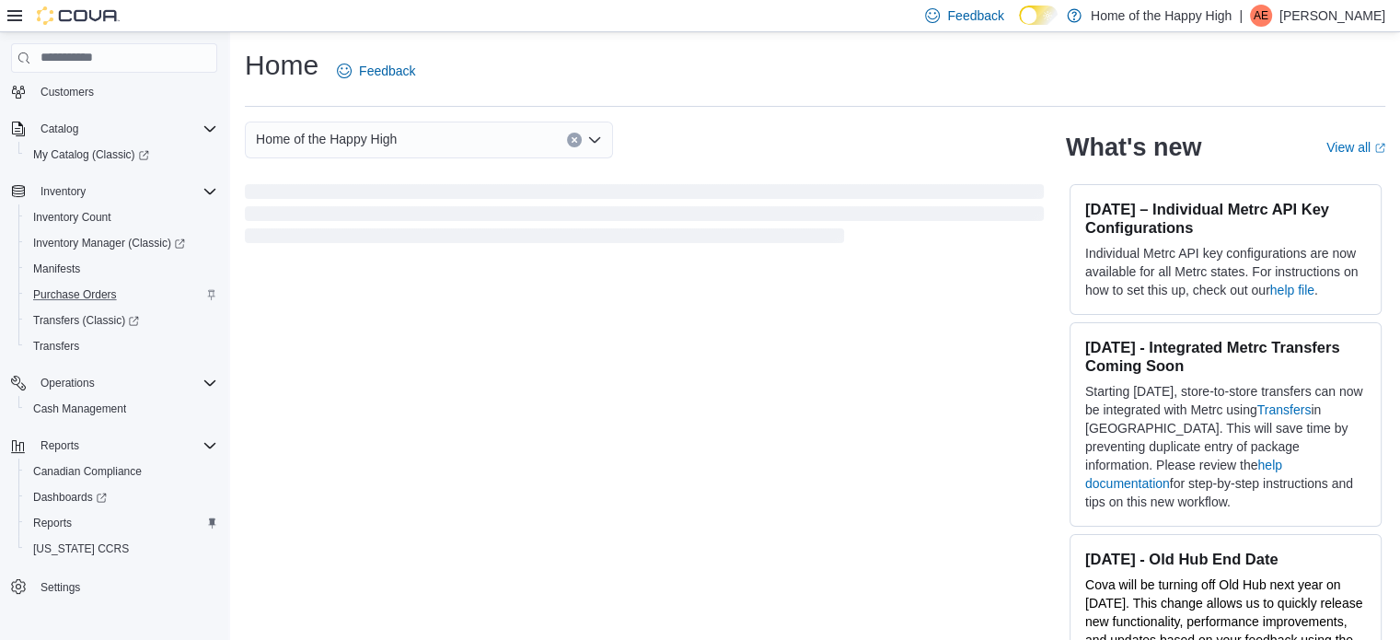
scroll to position [107, 0]
click at [57, 527] on span "Reports" at bounding box center [52, 522] width 39 height 15
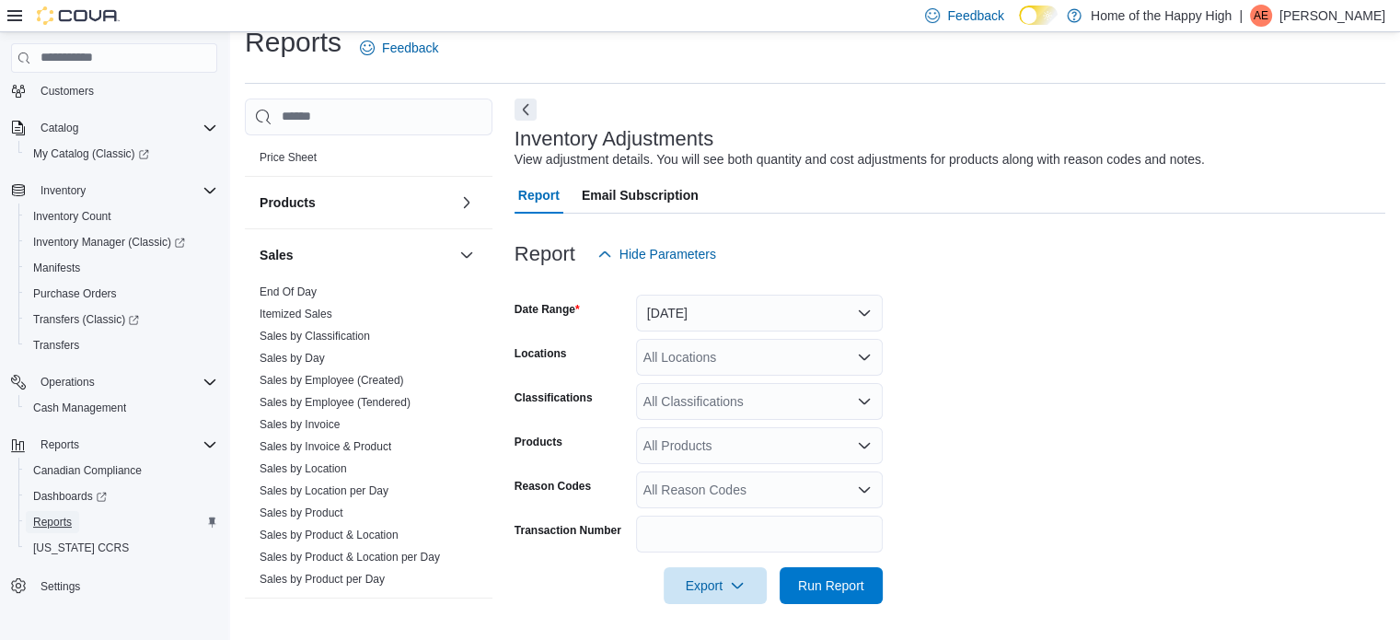
scroll to position [1105, 0]
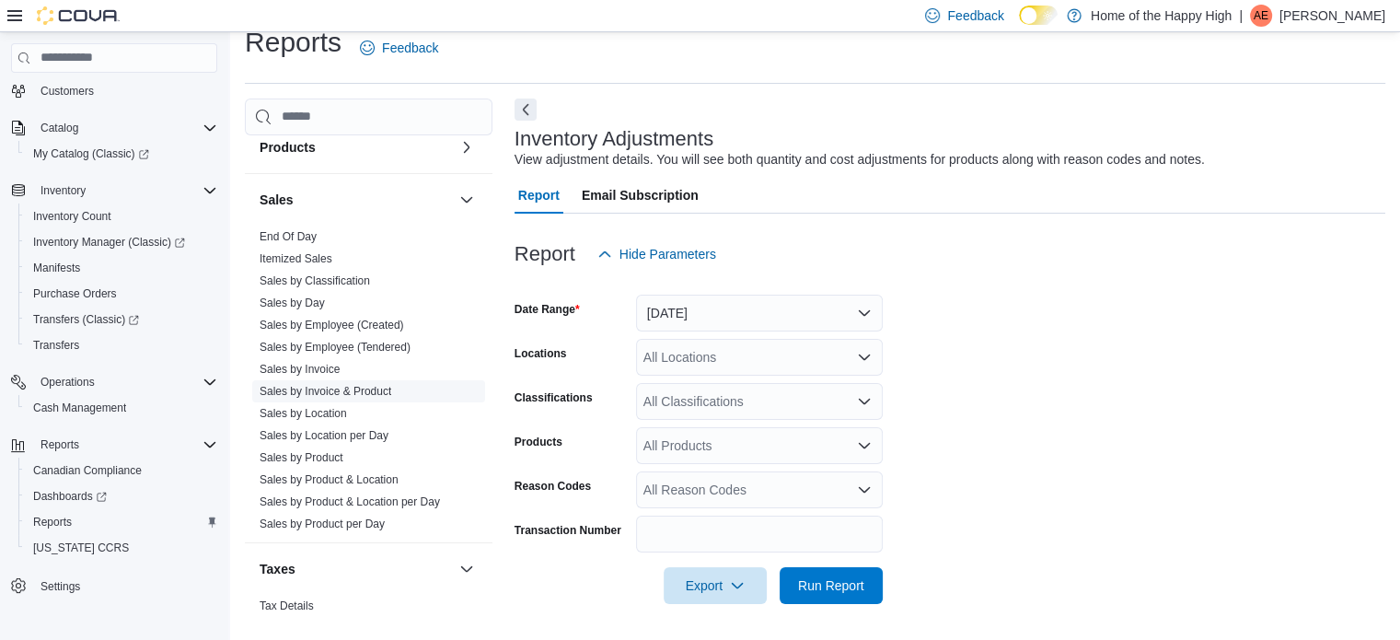
click at [353, 389] on link "Sales by Invoice & Product" at bounding box center [326, 391] width 132 height 13
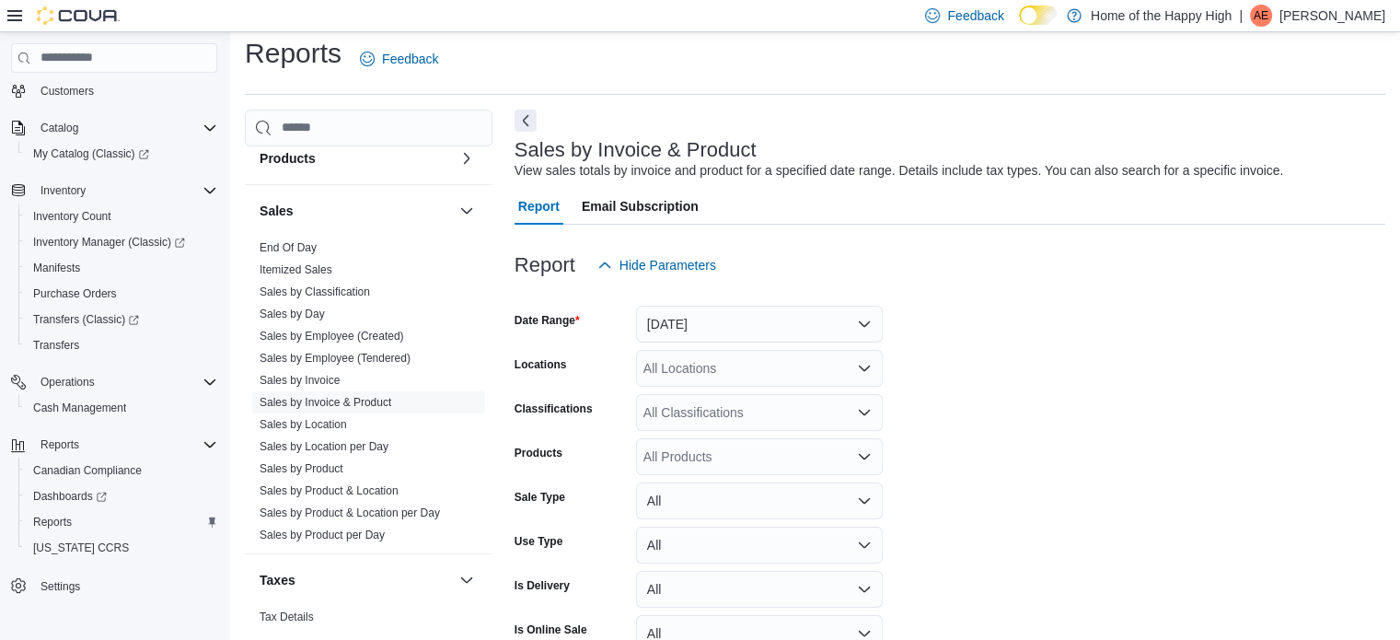
scroll to position [42, 0]
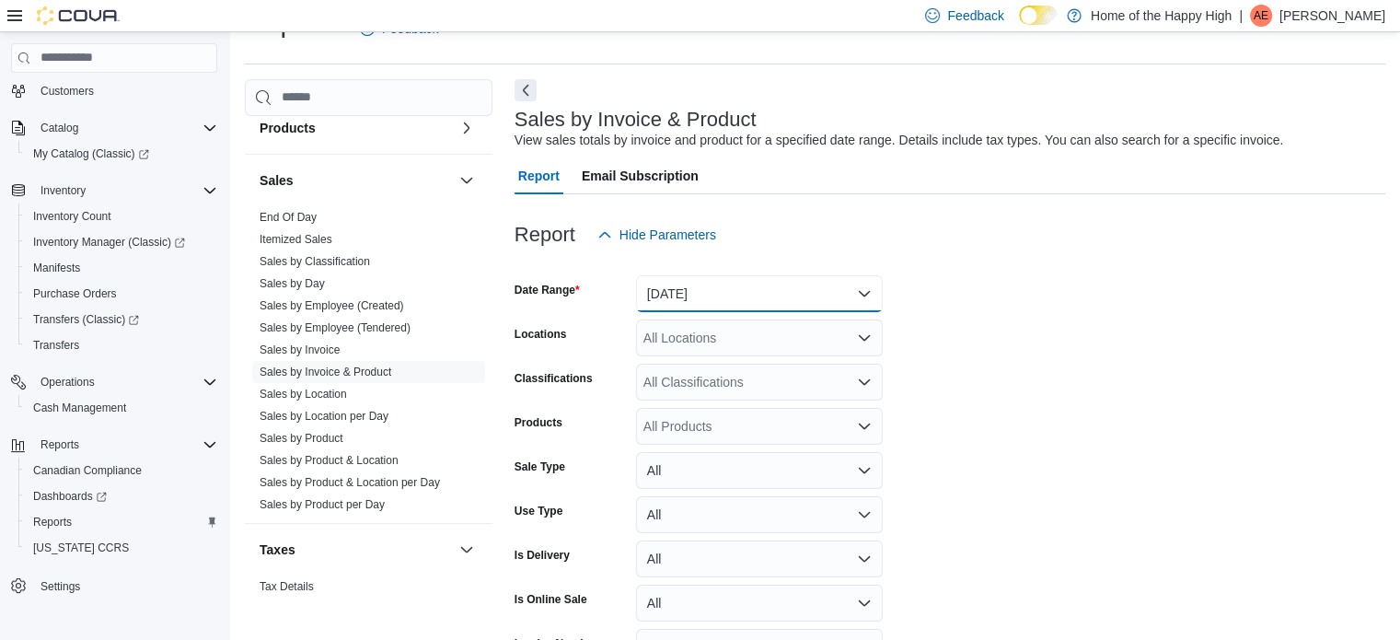
click at [863, 294] on button "Yesterday" at bounding box center [759, 293] width 247 height 37
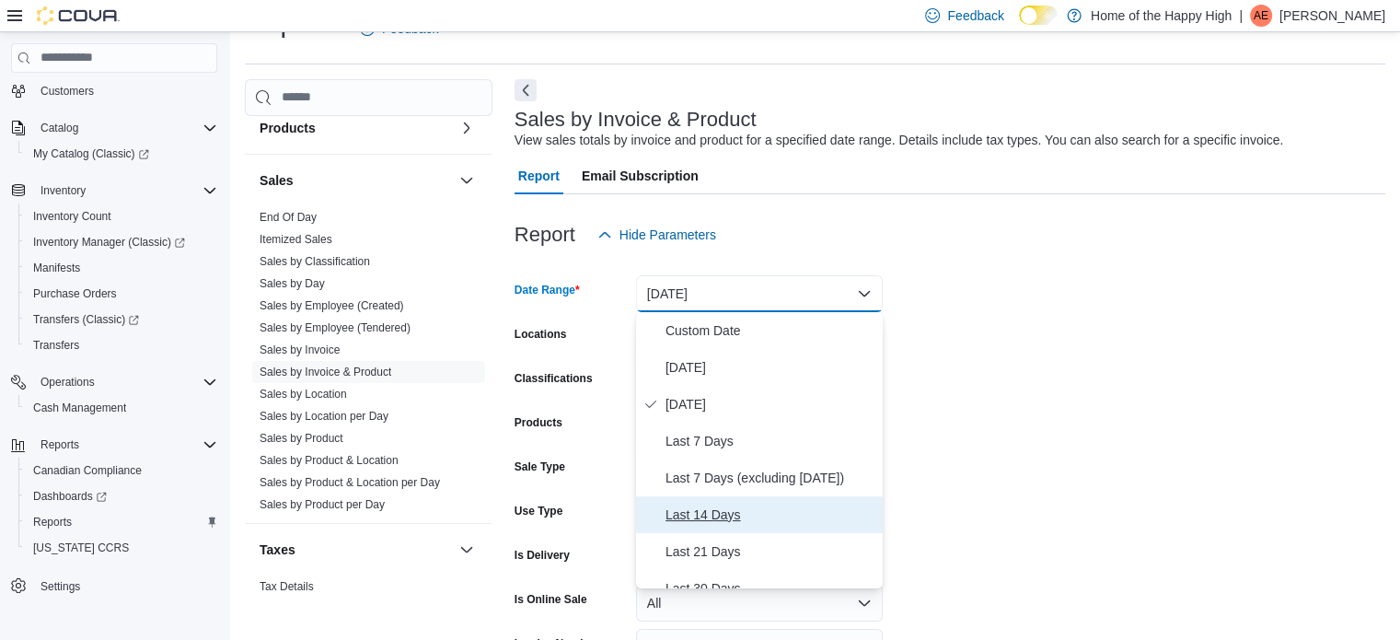
click at [720, 524] on span "Last 14 Days" at bounding box center [771, 515] width 210 height 22
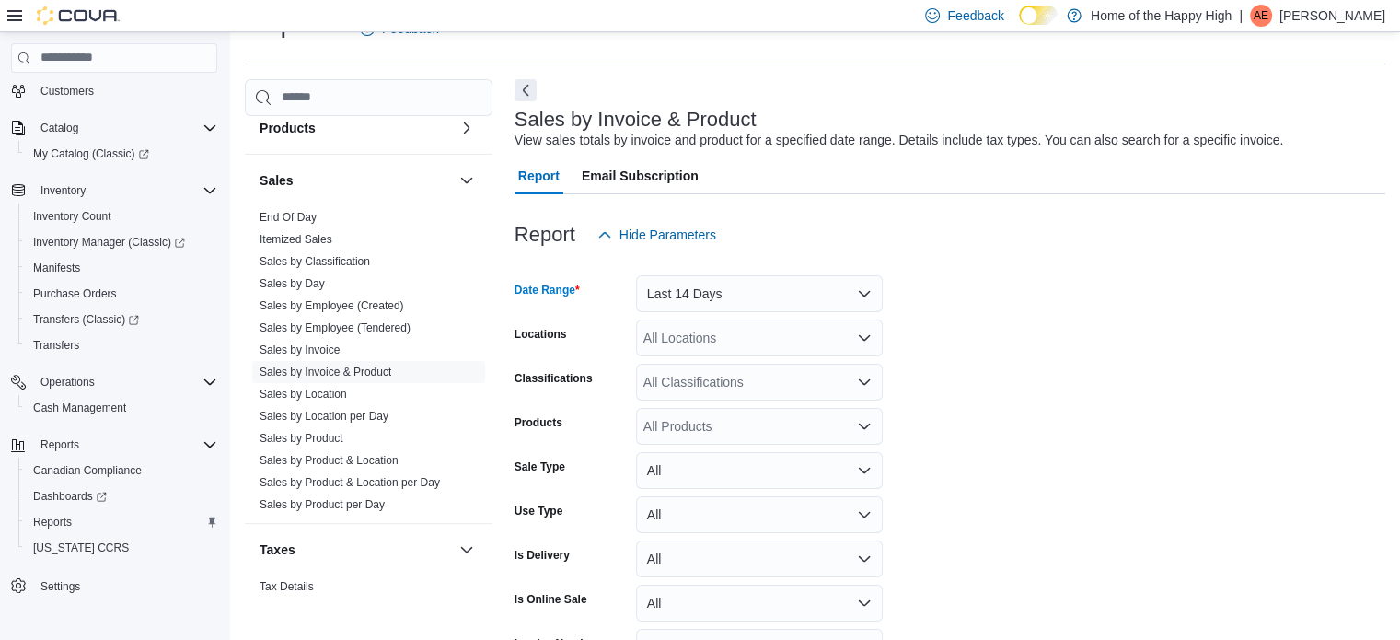
click at [710, 344] on div "All Locations" at bounding box center [759, 337] width 247 height 37
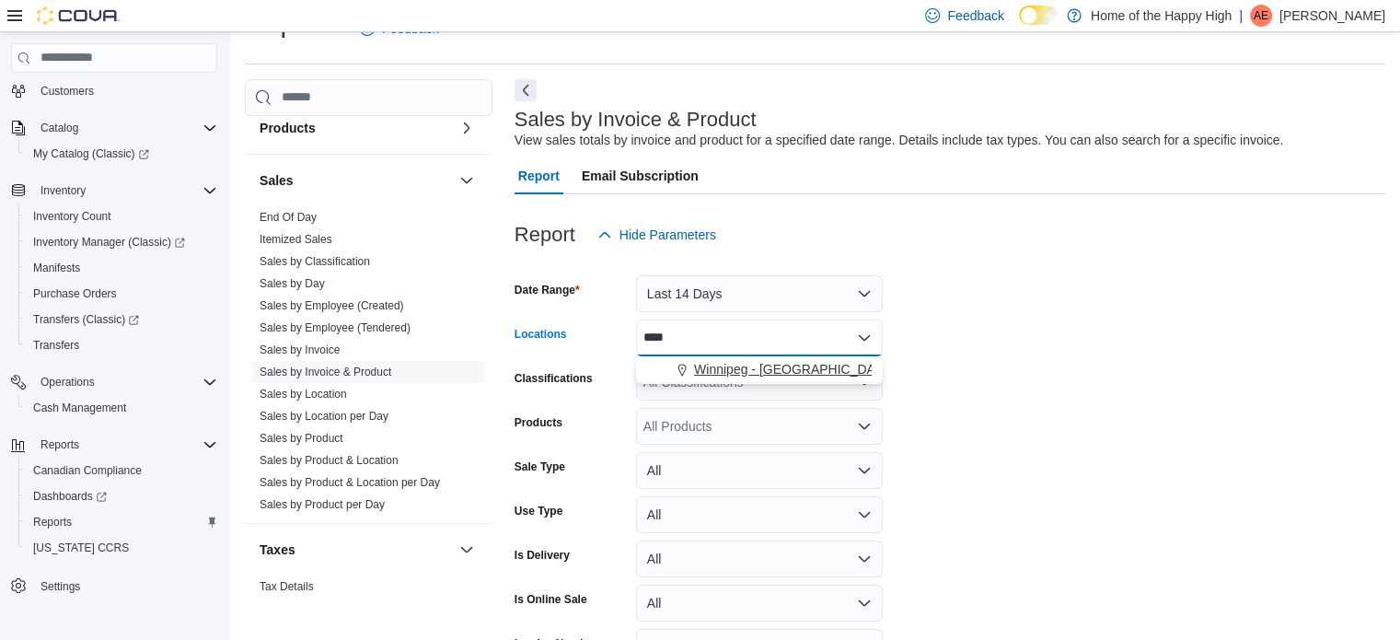
type input "****"
click at [790, 365] on span "Winnipeg - Polo Park - Garden Variety" at bounding box center [842, 369] width 296 height 18
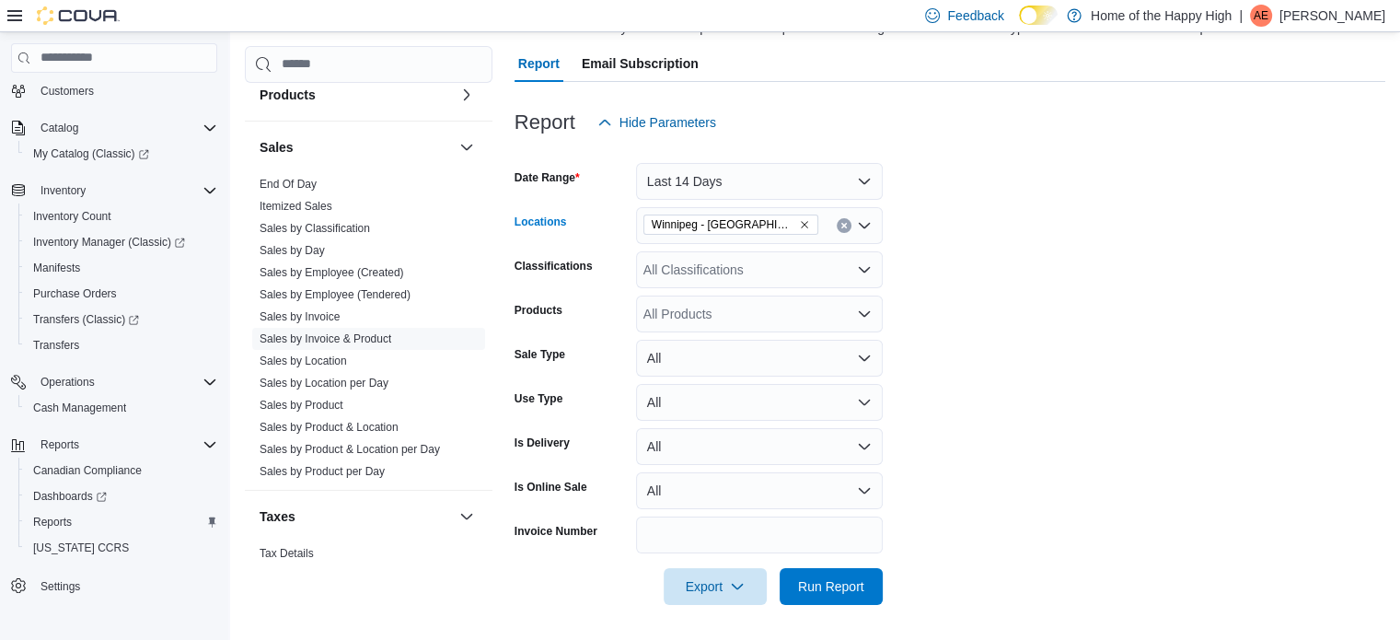
scroll to position [156, 0]
click at [702, 312] on div "All Products" at bounding box center [759, 313] width 247 height 37
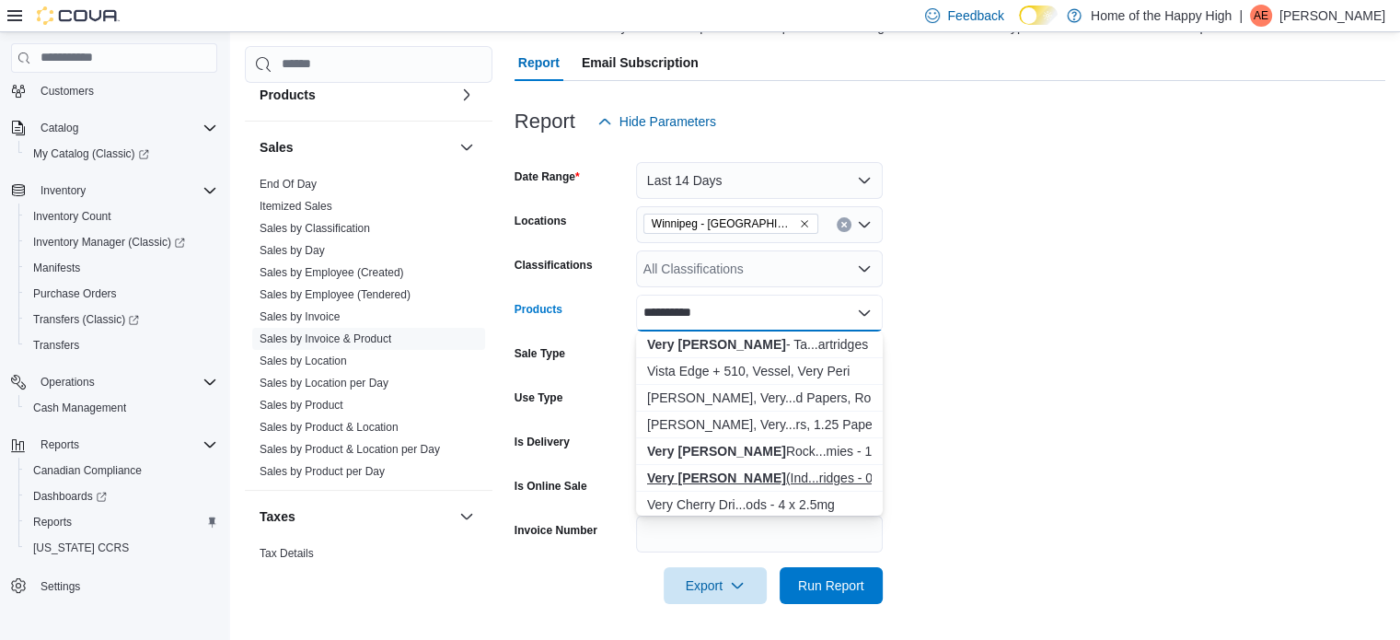
type input "**********"
click at [741, 474] on div "Very Berry (Ind...ridges - 0.95mL" at bounding box center [759, 478] width 225 height 18
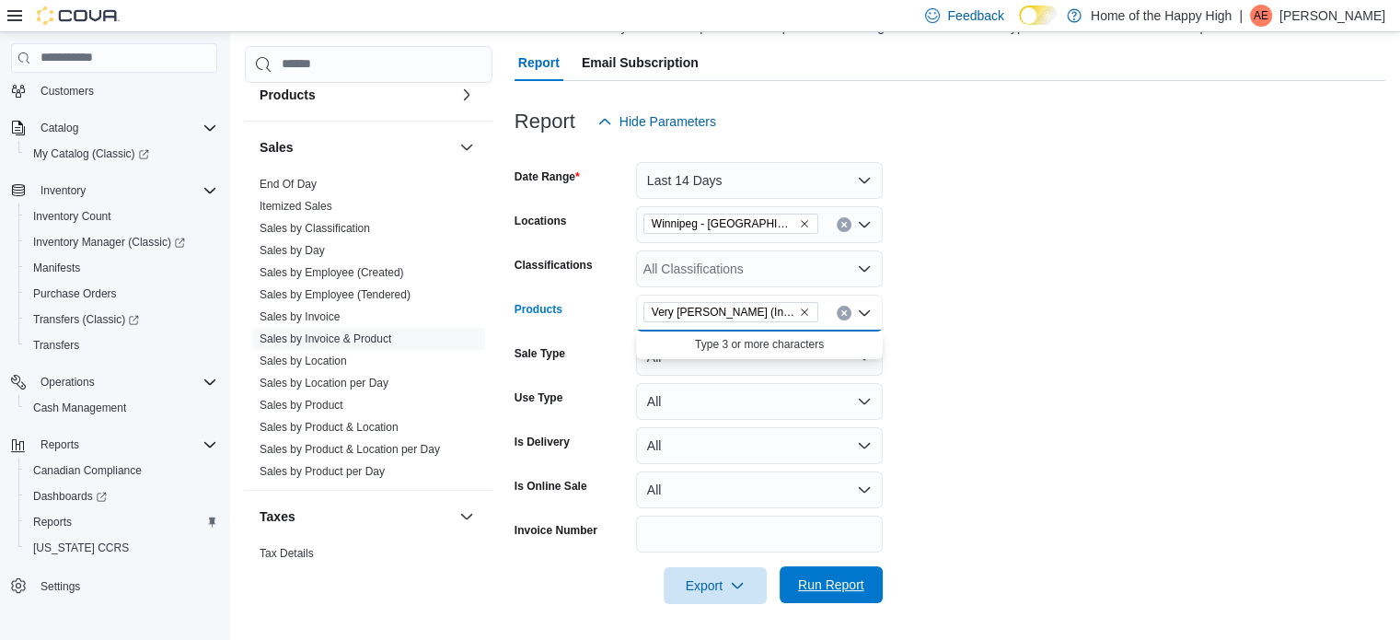
click at [820, 582] on span "Run Report" at bounding box center [831, 584] width 66 height 18
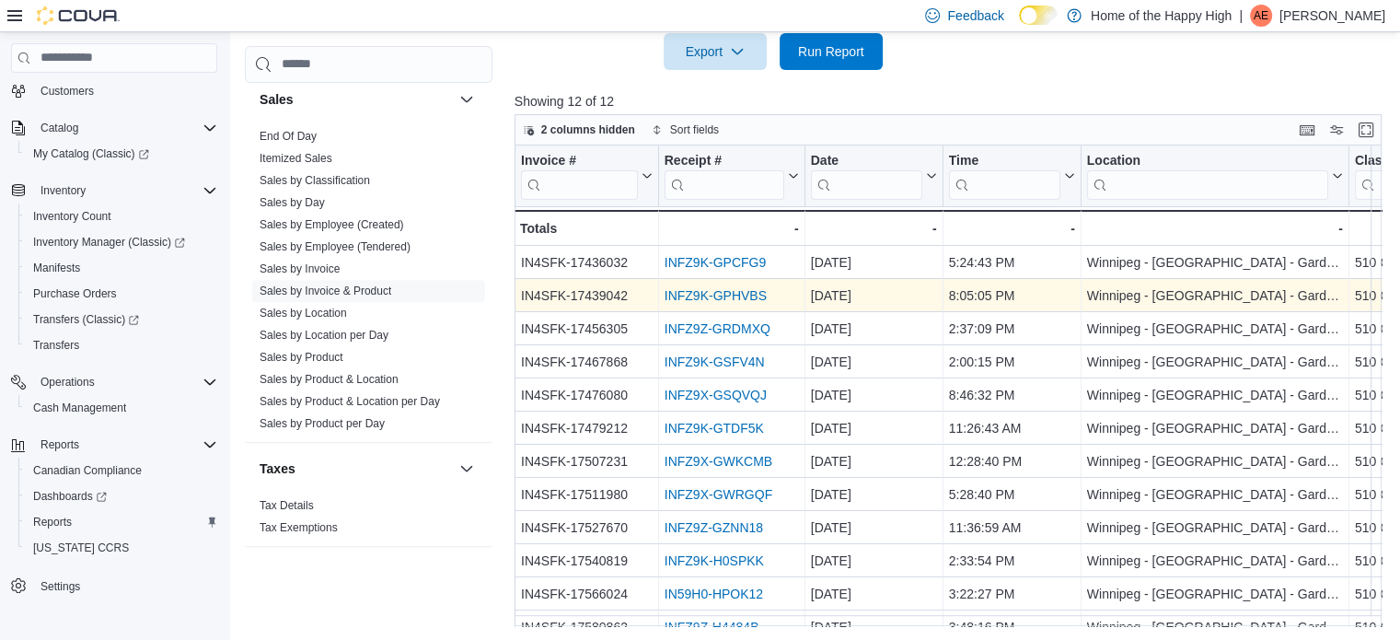
click at [713, 298] on link "INFZ9K-GPHVBS" at bounding box center [716, 295] width 102 height 15
